Goal: Information Seeking & Learning: Learn about a topic

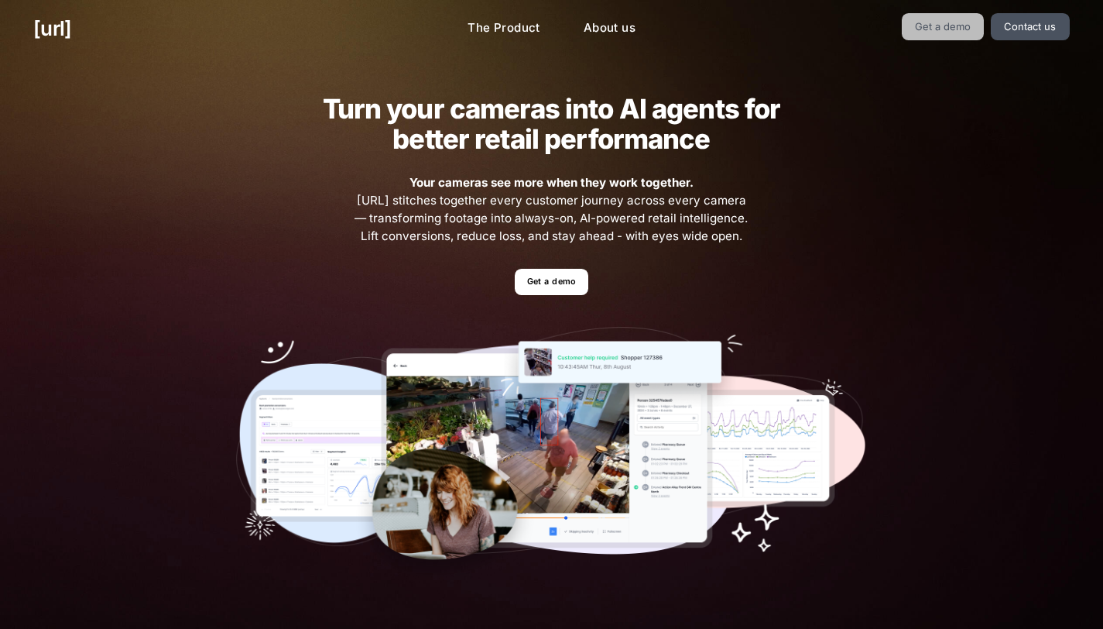
click at [938, 28] on link "Get a demo" at bounding box center [943, 26] width 83 height 27
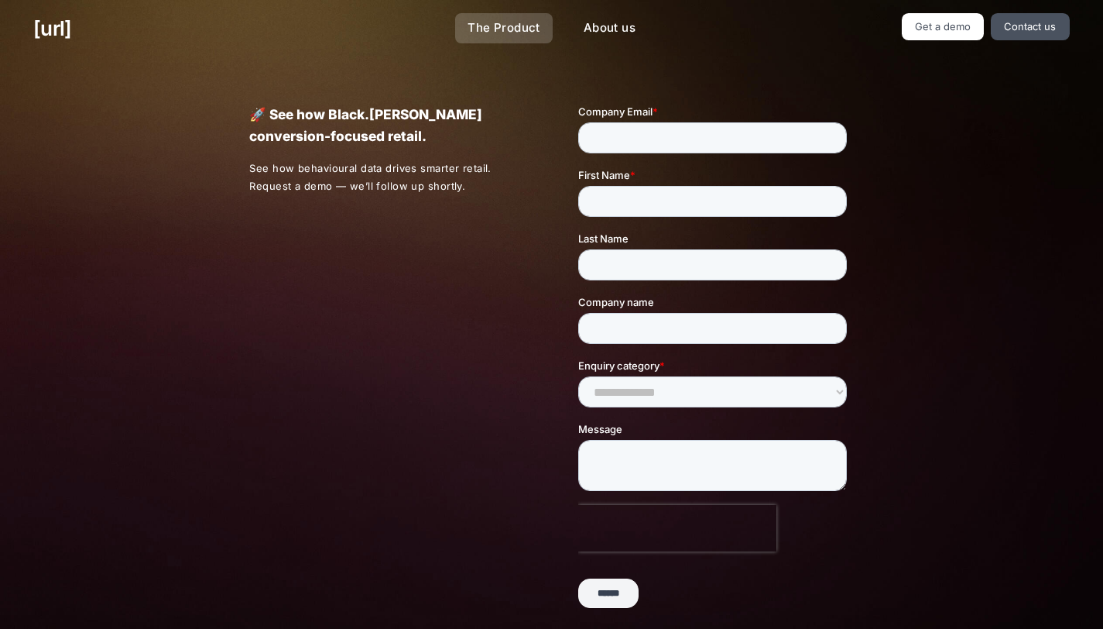
click at [509, 26] on link "The Product" at bounding box center [504, 28] width 98 height 30
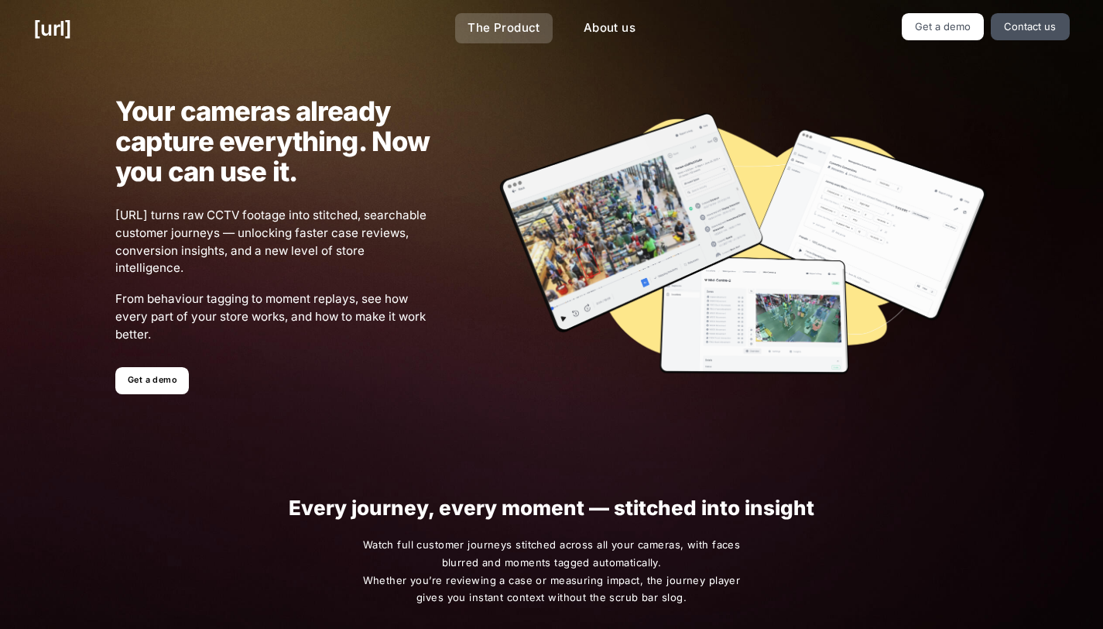
click at [491, 26] on link "The Product" at bounding box center [504, 28] width 98 height 30
click at [508, 26] on link "The Product" at bounding box center [504, 28] width 98 height 30
click at [148, 398] on div "Your cameras already capture everything. Now you can use it. [URL] turns raw CC…" at bounding box center [551, 245] width 939 height 352
click at [146, 382] on link "Get a demo" at bounding box center [152, 380] width 74 height 27
